Goal: Transaction & Acquisition: Purchase product/service

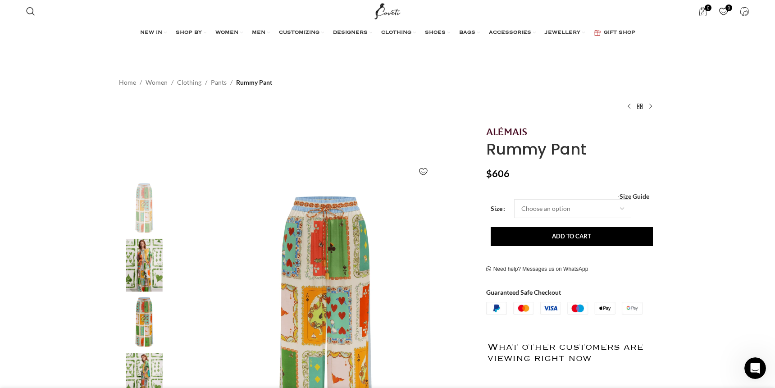
scroll to position [8, 0]
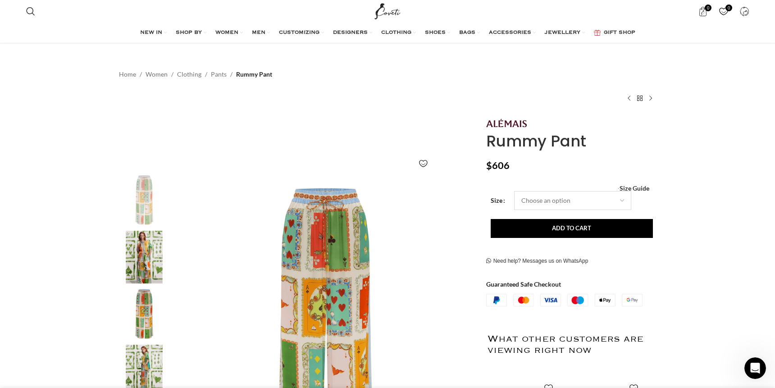
click at [532, 199] on select "Choose an option 4 UK 6 UK 8 [GEOGRAPHIC_DATA] 10 [GEOGRAPHIC_DATA] 12 [GEOGRAP…" at bounding box center [572, 200] width 117 height 19
click at [514, 191] on select "Choose an option 4 UK 6 UK 8 [GEOGRAPHIC_DATA] 10 [GEOGRAPHIC_DATA] 12 [GEOGRAP…" at bounding box center [572, 200] width 117 height 19
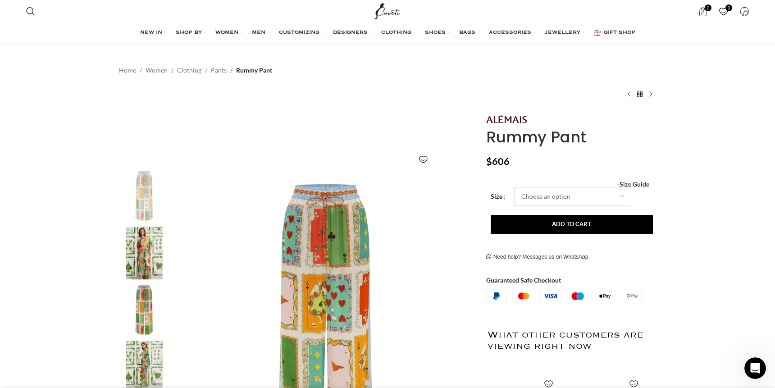
select select "10-[GEOGRAPHIC_DATA]"
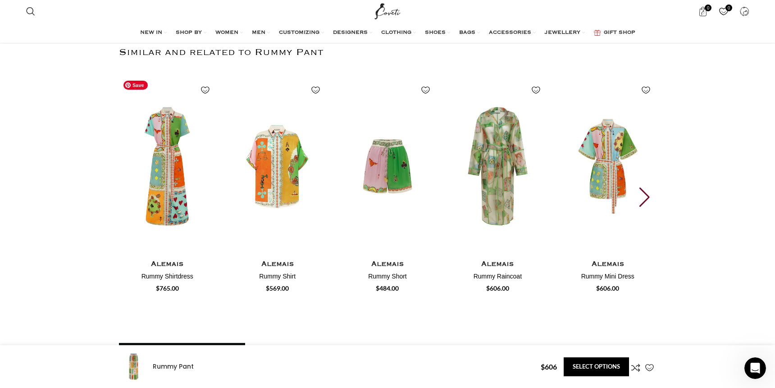
scroll to position [0, 284]
click at [281, 176] on img "2 / 30" at bounding box center [277, 166] width 100 height 186
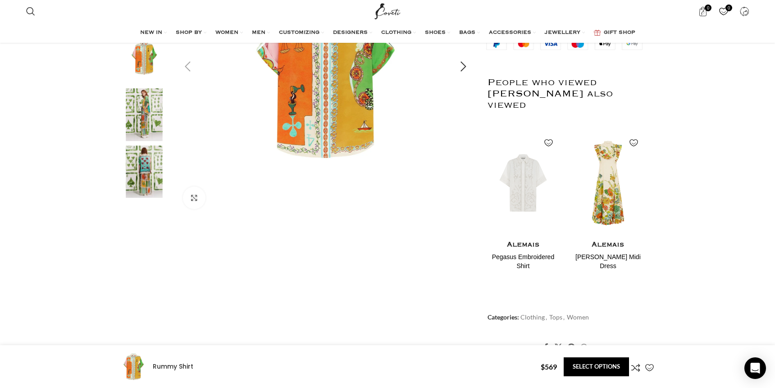
scroll to position [282, 0]
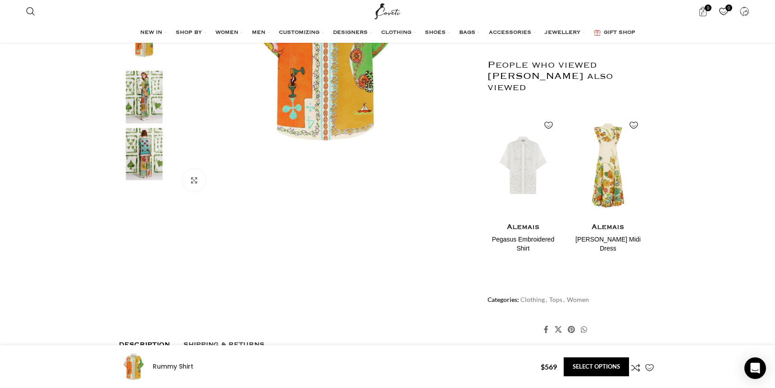
click at [141, 155] on img "5 / 5" at bounding box center [144, 154] width 55 height 53
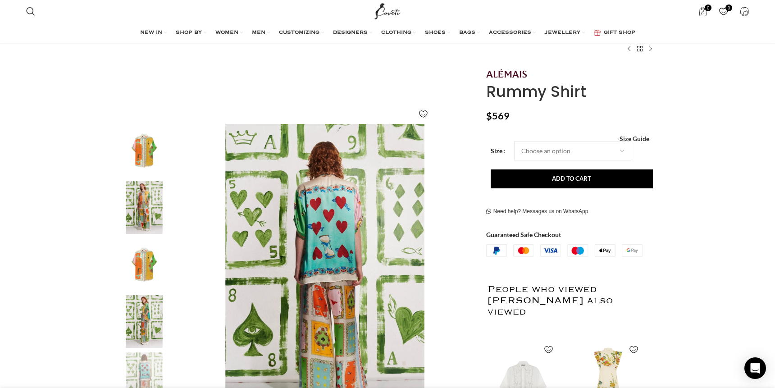
scroll to position [0, 95]
click at [550, 155] on select "Choose an option 4 UK 6 UK 8 [GEOGRAPHIC_DATA] 10 [GEOGRAPHIC_DATA] 12 [GEOGRAP…" at bounding box center [572, 150] width 117 height 19
click at [514, 141] on select "Choose an option 4 UK 6 UK 8 [GEOGRAPHIC_DATA] 10 [GEOGRAPHIC_DATA] 12 [GEOGRAP…" at bounding box center [572, 150] width 117 height 19
select select "10-[GEOGRAPHIC_DATA]"
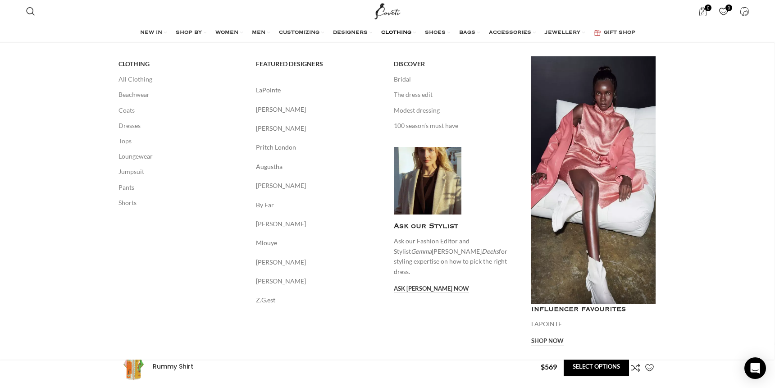
scroll to position [1542, 0]
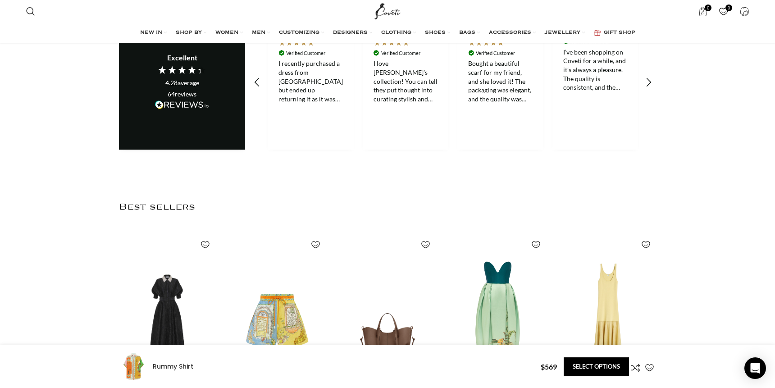
click at [478, 363] on h4 "Rummy Shirt" at bounding box center [343, 366] width 381 height 9
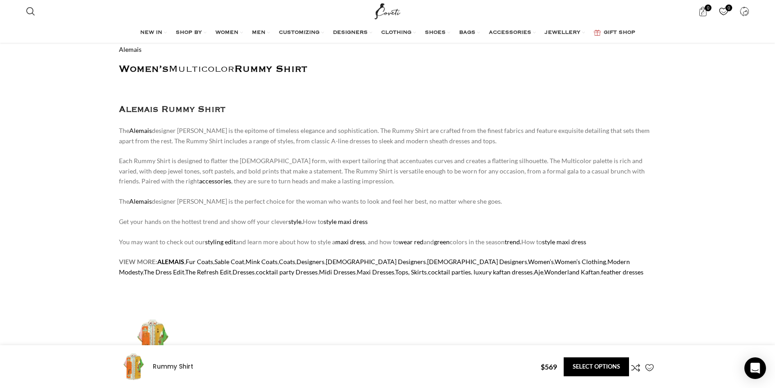
scroll to position [0, 663]
